Goal: Information Seeking & Learning: Learn about a topic

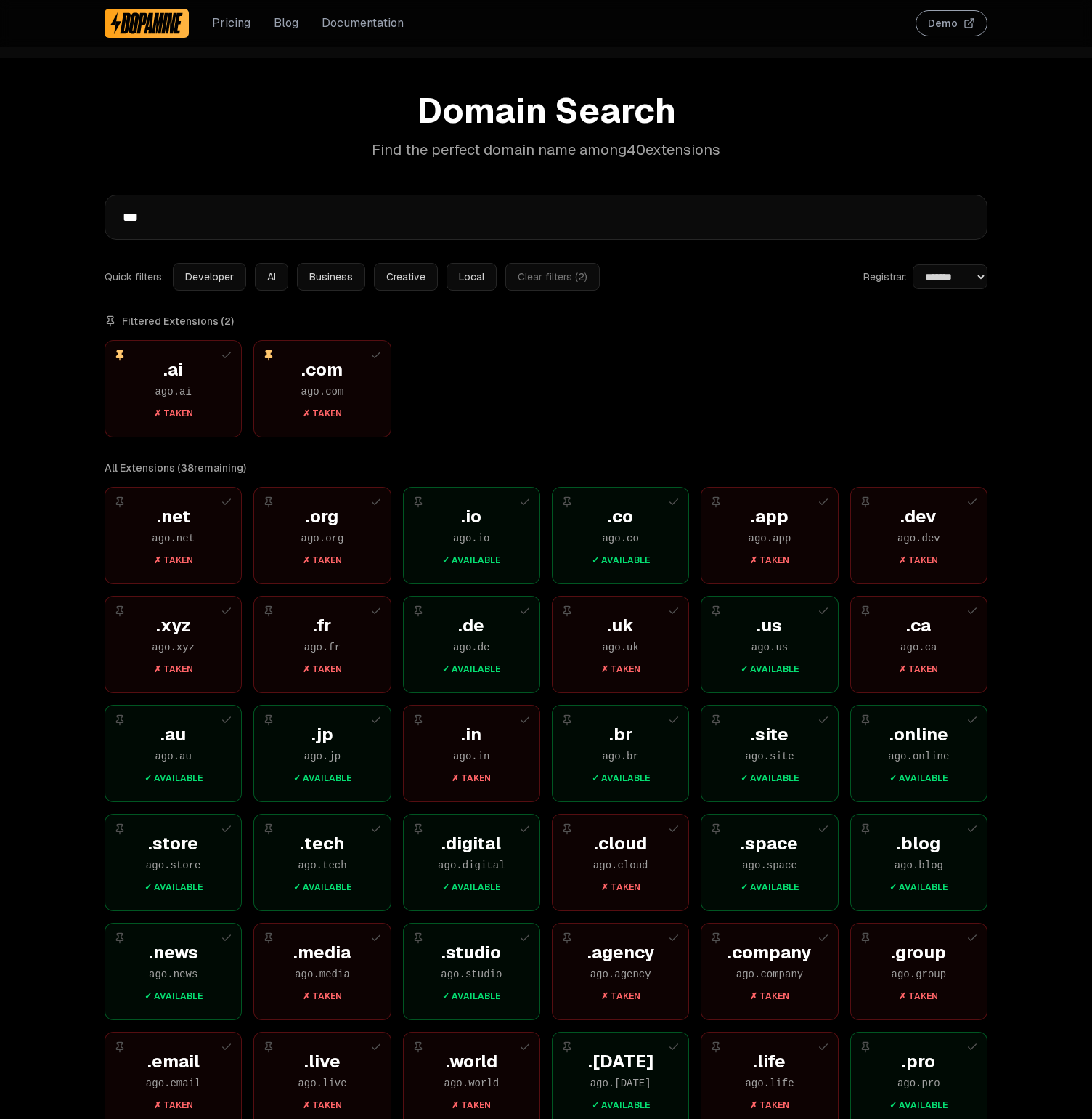
click at [335, 271] on button "Business" at bounding box center [332, 277] width 69 height 28
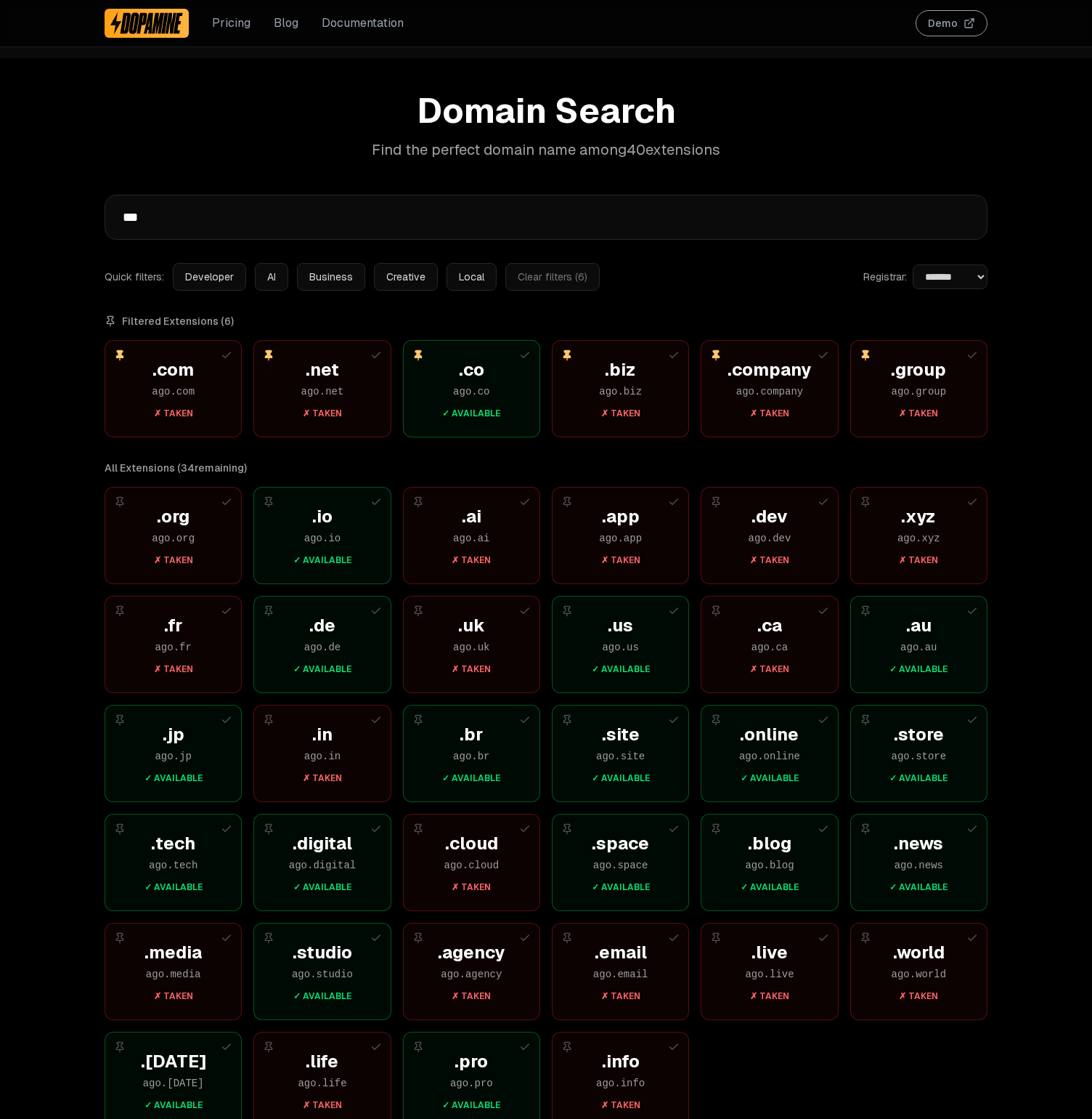
click at [280, 274] on button "AI" at bounding box center [271, 277] width 34 height 28
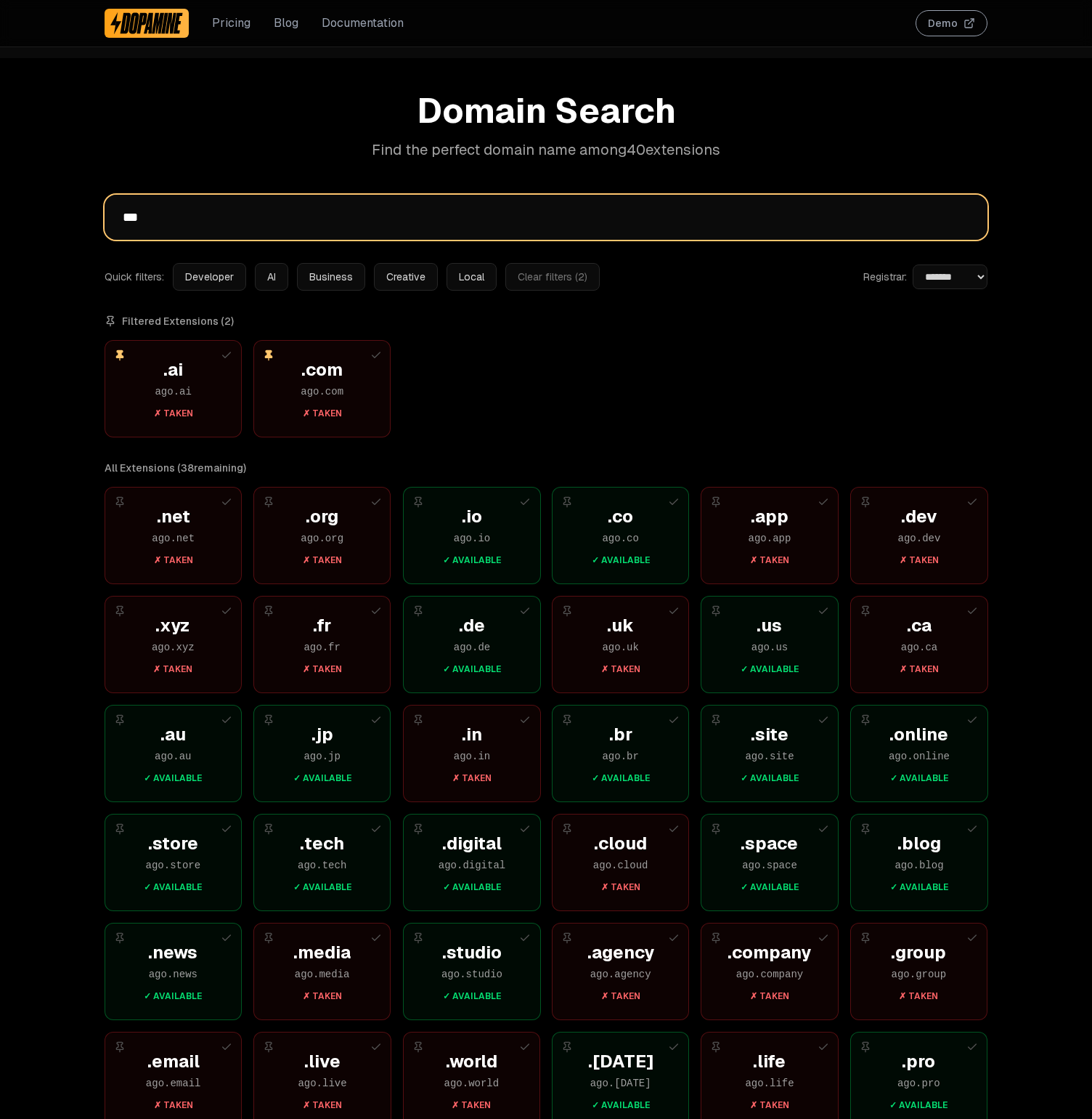
click at [212, 218] on input "***" at bounding box center [546, 217] width 883 height 45
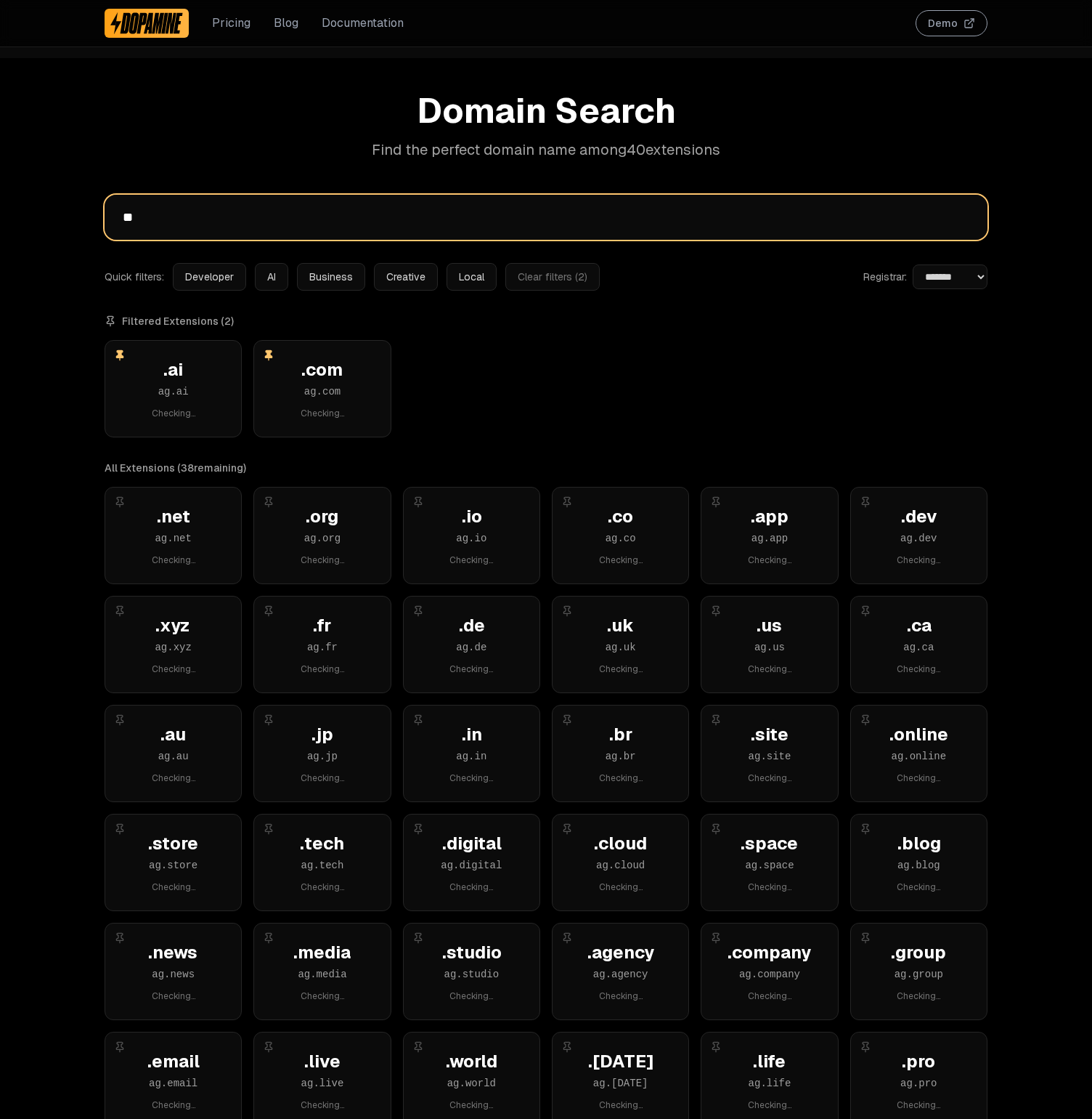
type input "*"
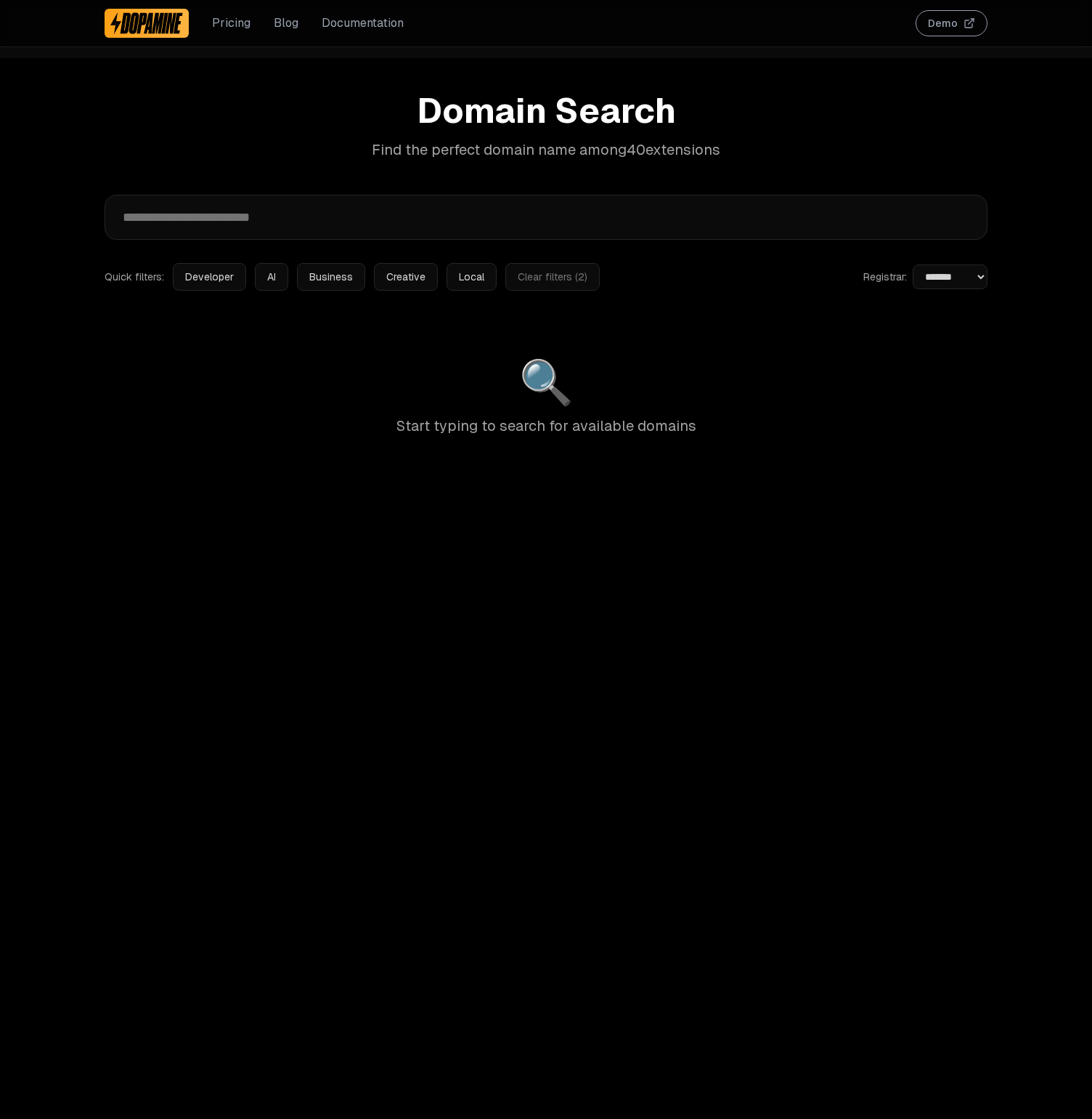
click at [203, 283] on button "Developer" at bounding box center [209, 277] width 73 height 28
click at [264, 284] on button "AI" at bounding box center [271, 277] width 34 height 28
